Goal: Navigation & Orientation: Go to known website

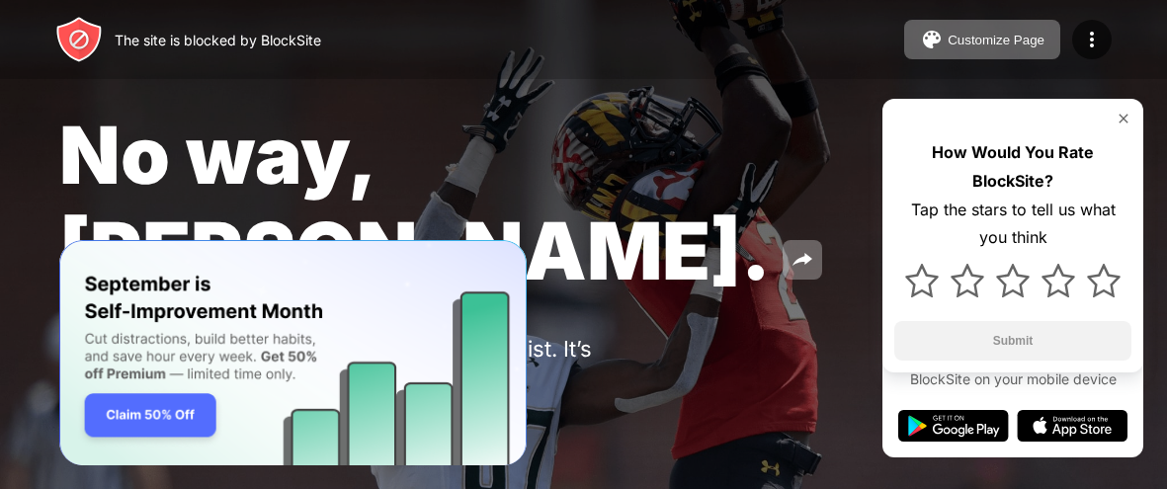
click at [1124, 118] on img at bounding box center [1123, 119] width 16 height 16
